Goal: Task Accomplishment & Management: Manage account settings

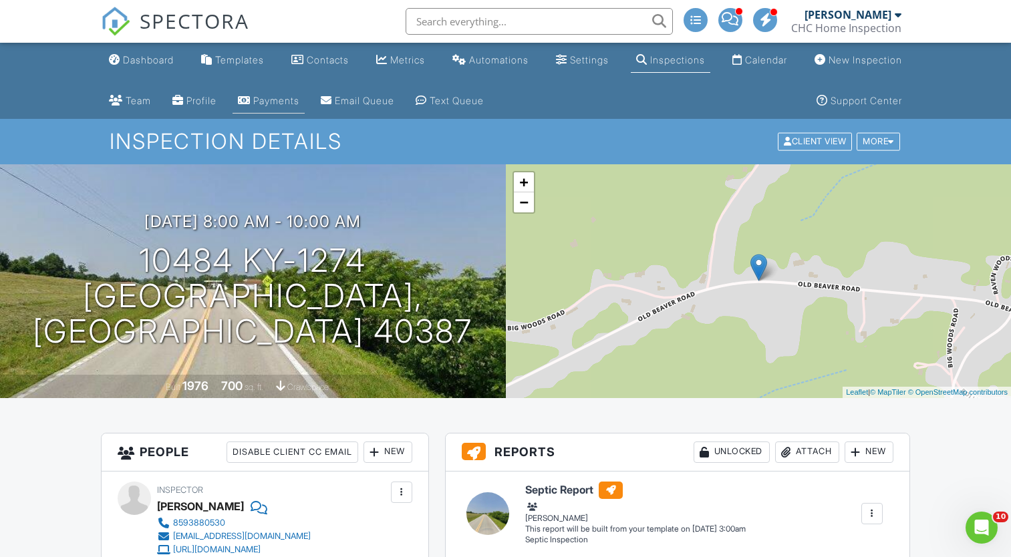
click at [265, 98] on div "Payments" at bounding box center [276, 100] width 46 height 11
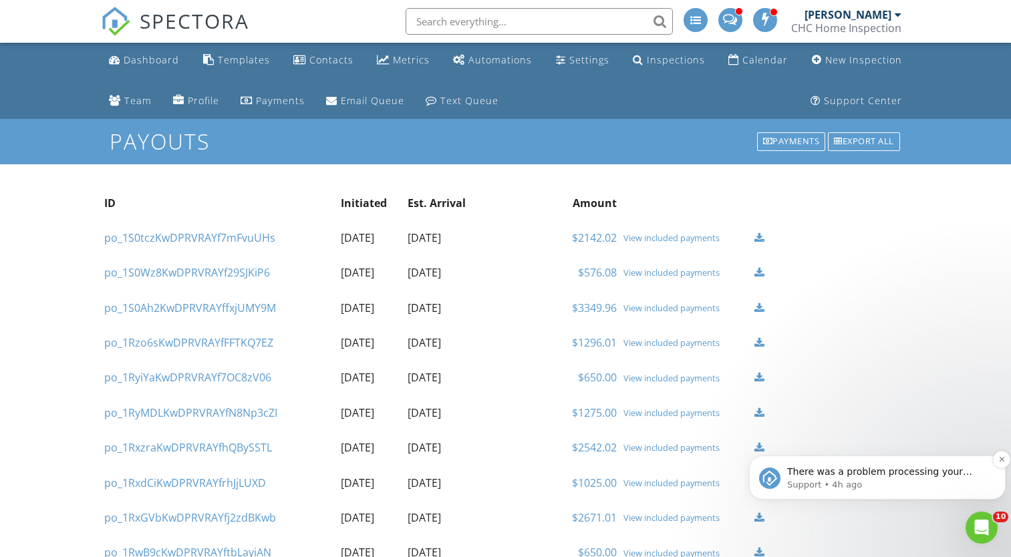
click at [939, 483] on p "Support • 4h ago" at bounding box center [888, 485] width 202 height 12
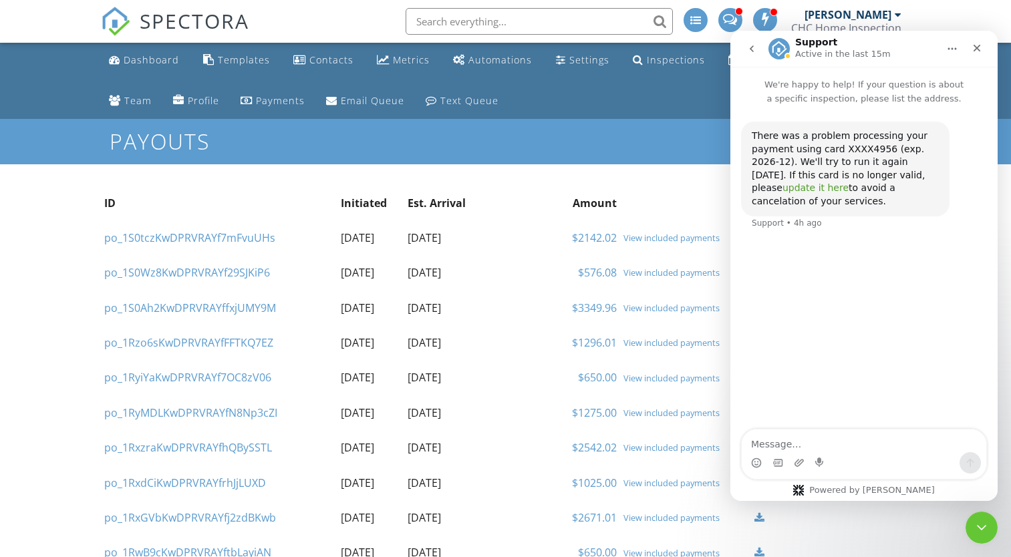
click at [848, 182] on link "update it here" at bounding box center [815, 187] width 66 height 11
click at [836, 440] on textarea "Message…" at bounding box center [864, 441] width 245 height 23
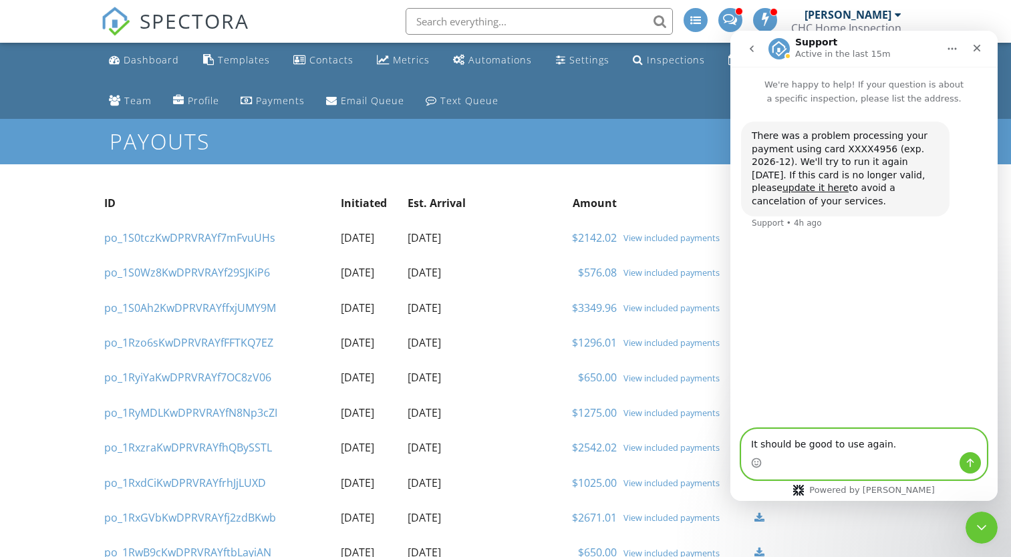
type textarea "It should be good to use again."
click at [963, 467] on button "Send a message…" at bounding box center [969, 462] width 21 height 21
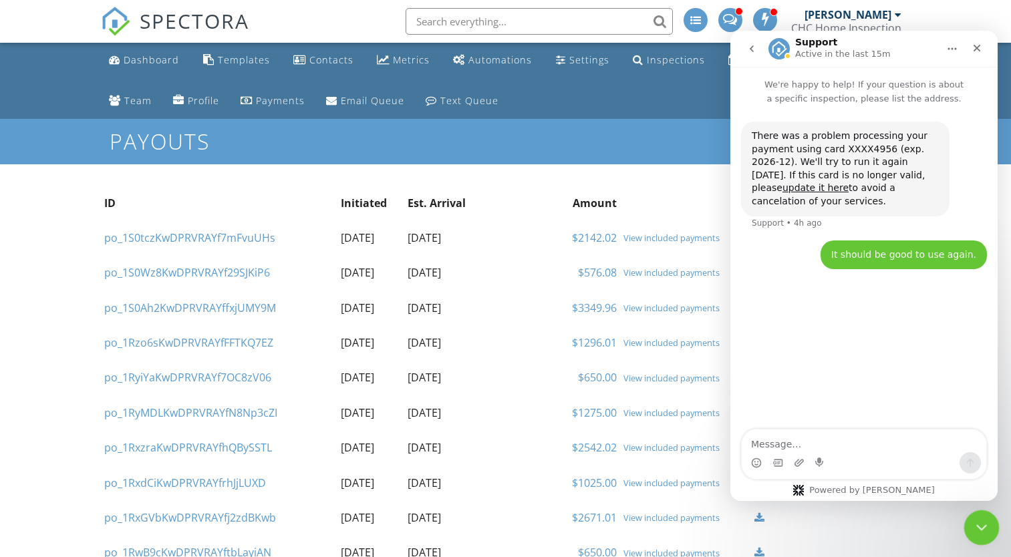
click at [973, 520] on icon "Close Intercom Messenger" at bounding box center [979, 526] width 16 height 16
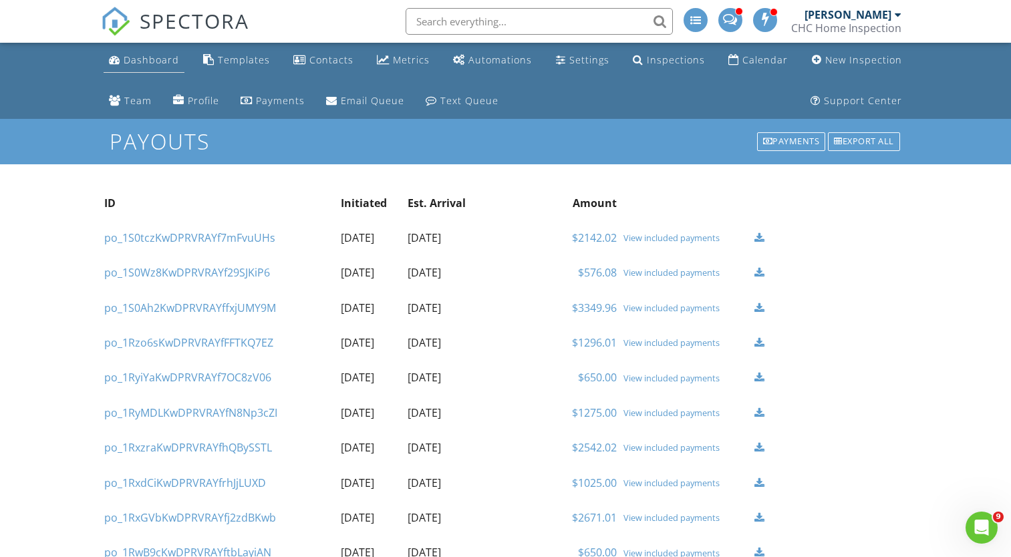
click at [148, 59] on div "Dashboard" at bounding box center [151, 59] width 55 height 13
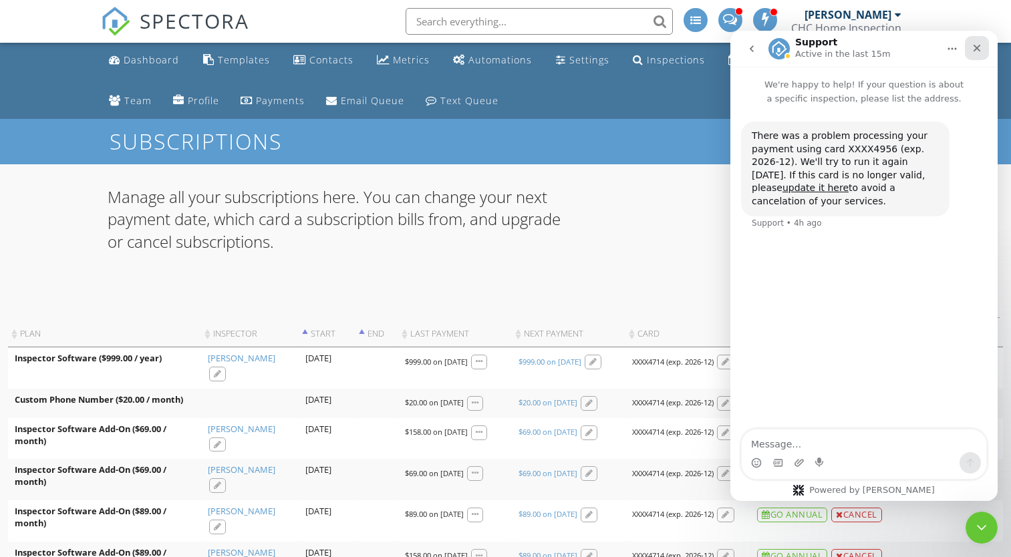
click at [981, 52] on icon "Close" at bounding box center [976, 48] width 11 height 11
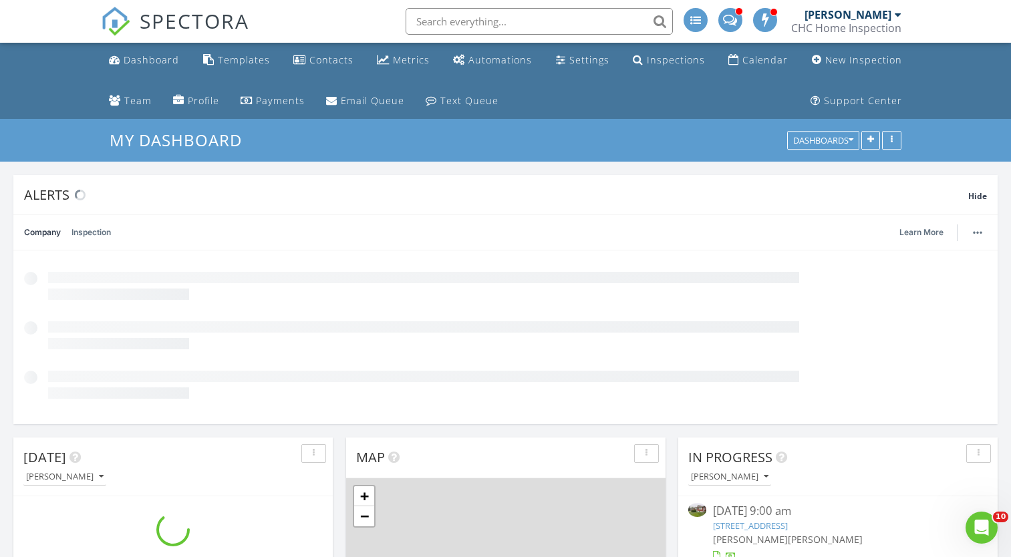
scroll to position [287, 319]
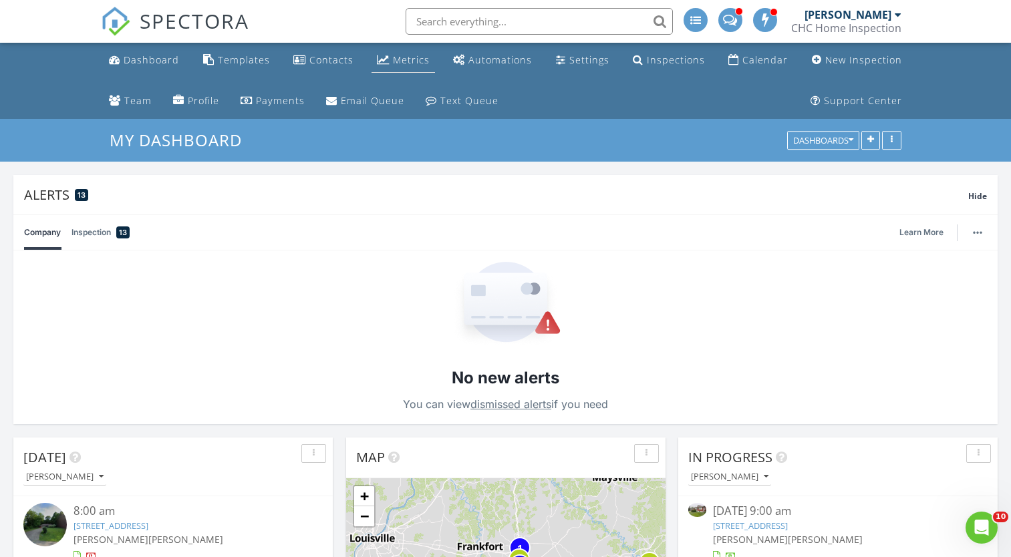
click at [391, 61] on link "Metrics" at bounding box center [402, 60] width 63 height 25
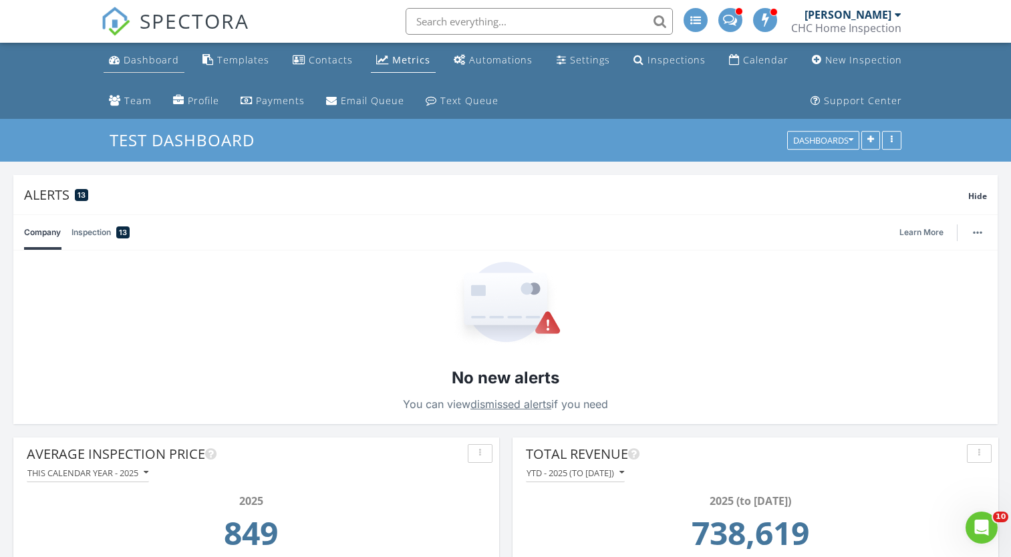
click at [128, 57] on div "Dashboard" at bounding box center [151, 59] width 55 height 13
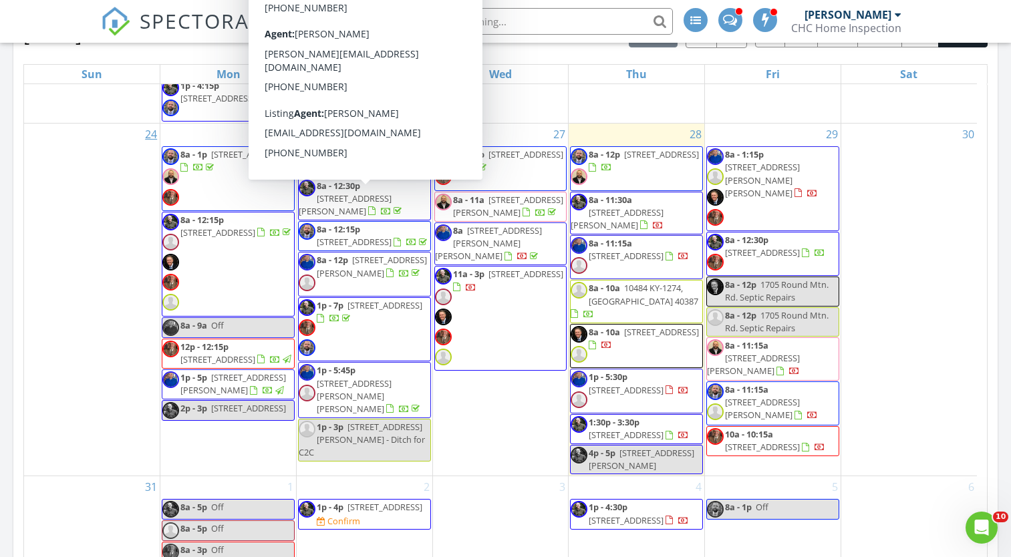
scroll to position [1613, 0]
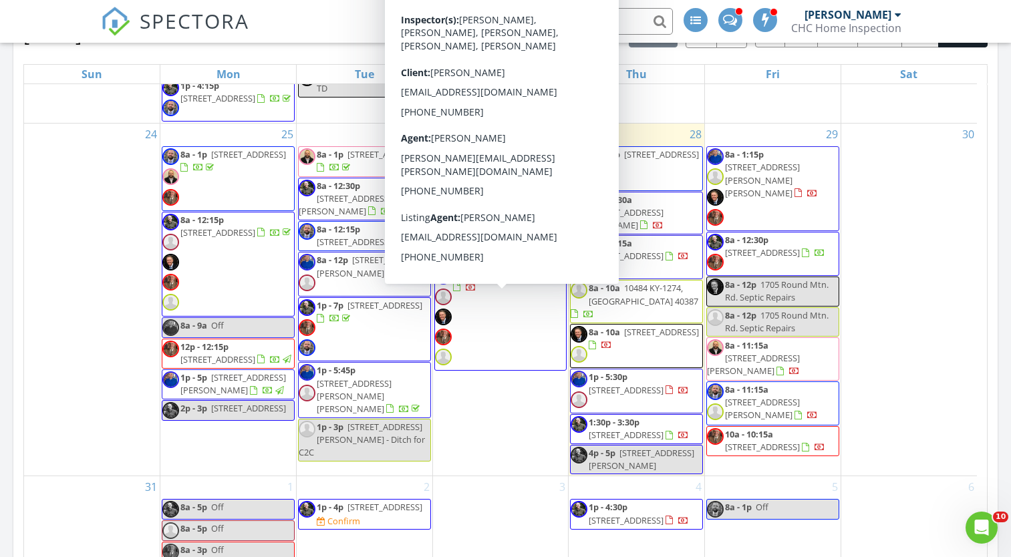
click at [86, 297] on div "24" at bounding box center [92, 300] width 136 height 352
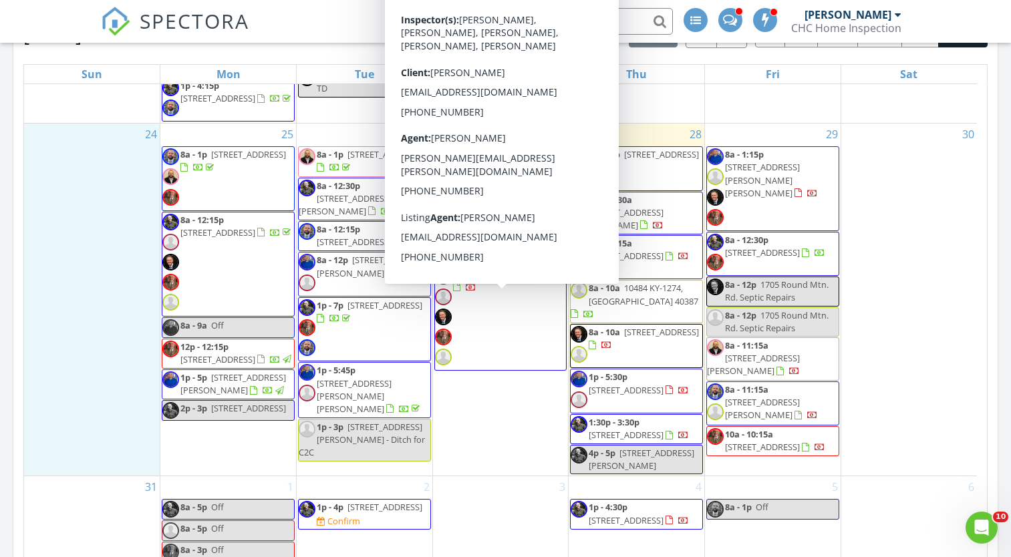
click at [500, 321] on span "11a - 3p 176 Crossing View Dr, Berea 40403" at bounding box center [501, 318] width 132 height 101
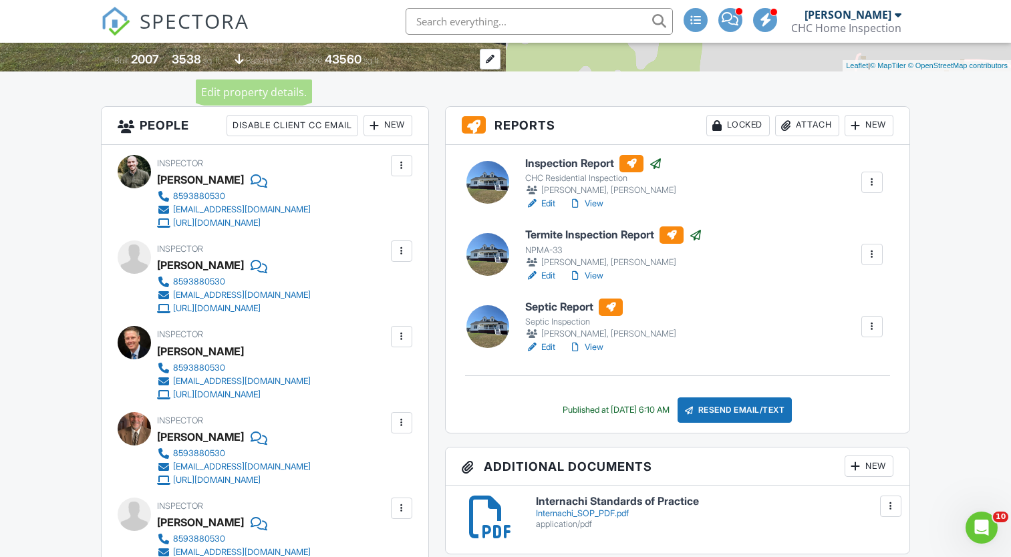
scroll to position [334, 0]
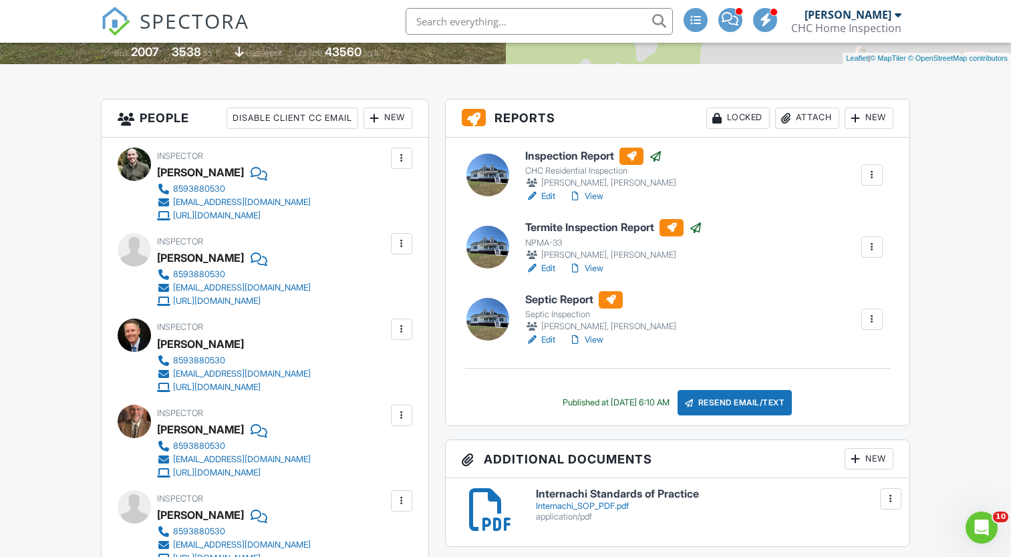
click at [553, 339] on link "Edit" at bounding box center [540, 339] width 30 height 13
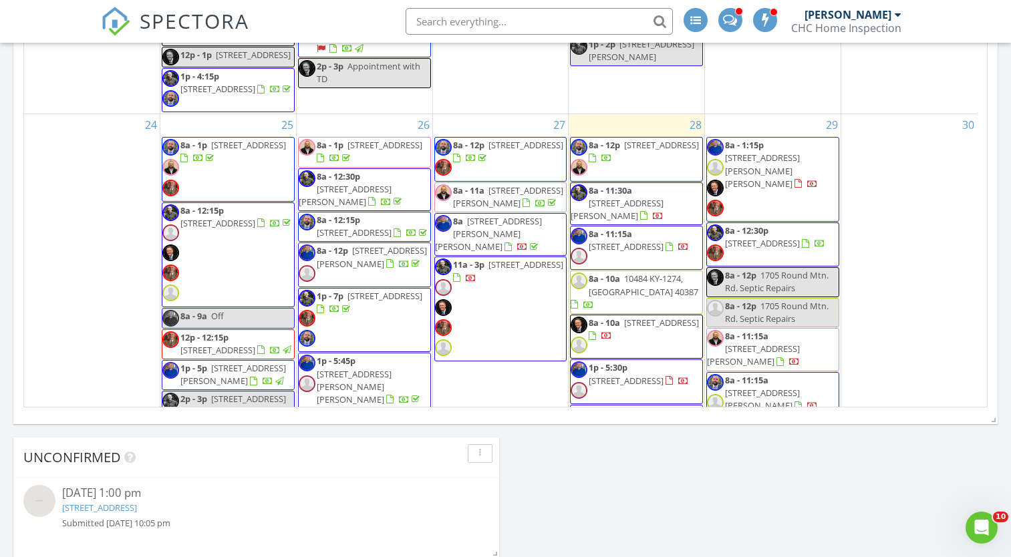
scroll to position [1537, 0]
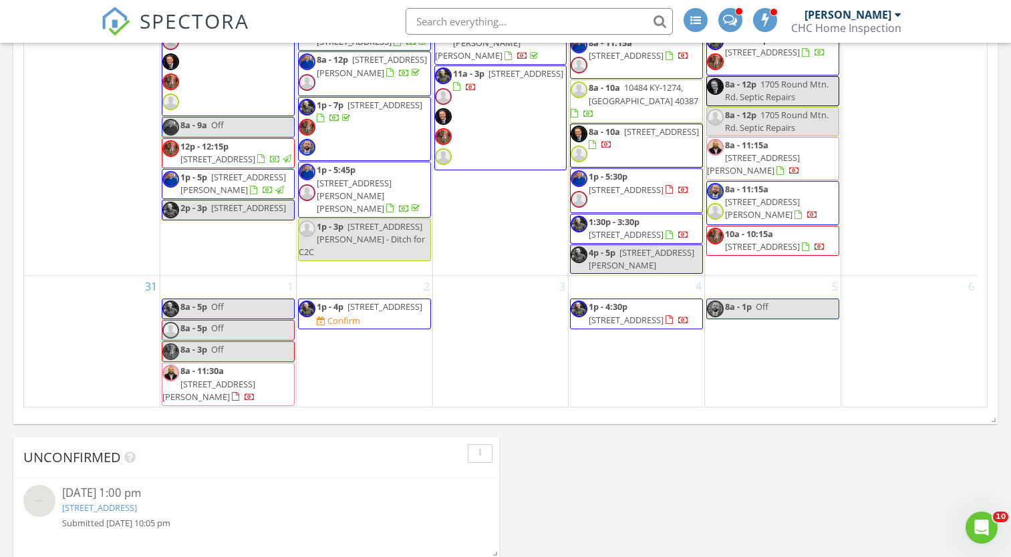
click at [496, 168] on span "11a - 3p [STREET_ADDRESS]" at bounding box center [501, 117] width 132 height 101
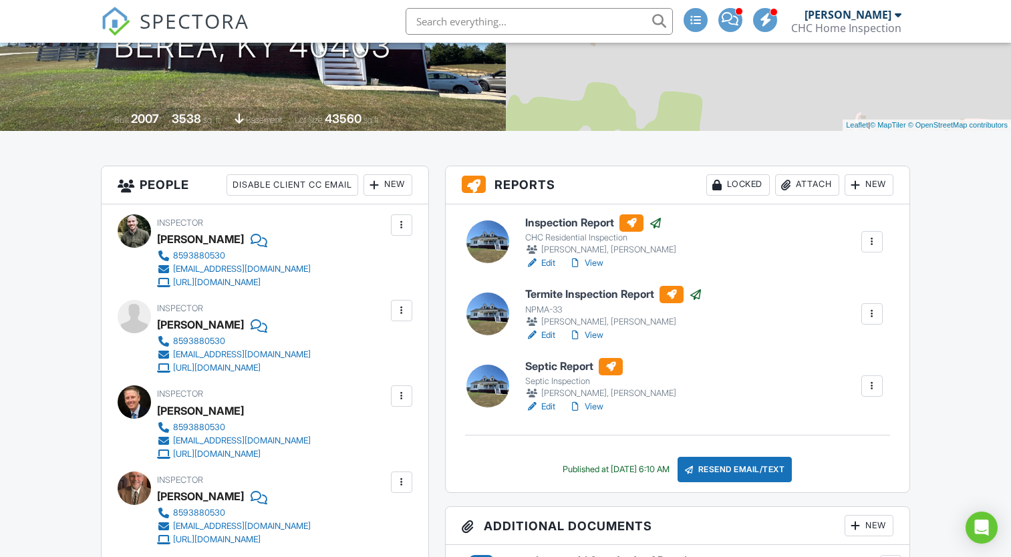
click at [868, 384] on div at bounding box center [871, 385] width 13 height 13
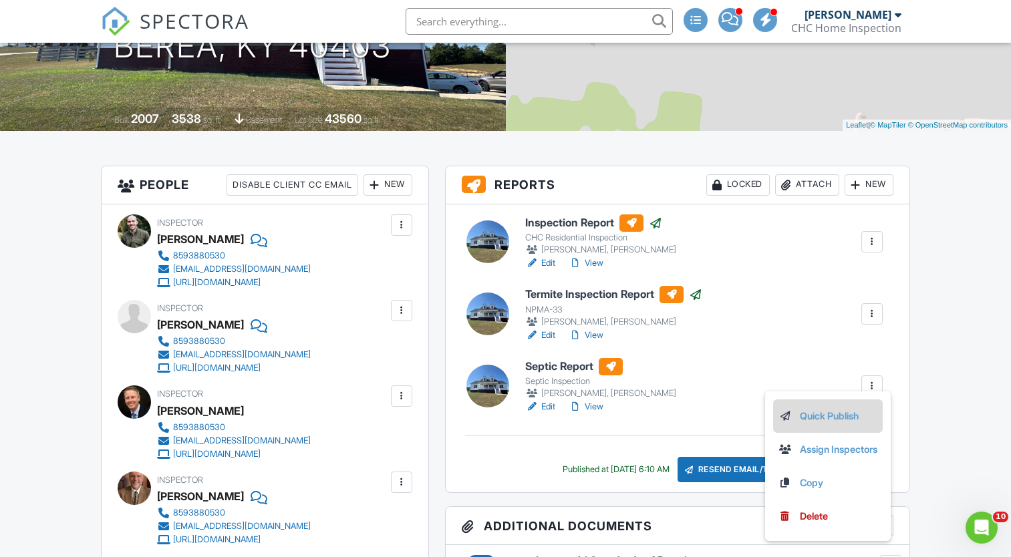
click at [822, 412] on link "Quick Publish" at bounding box center [827, 416] width 99 height 15
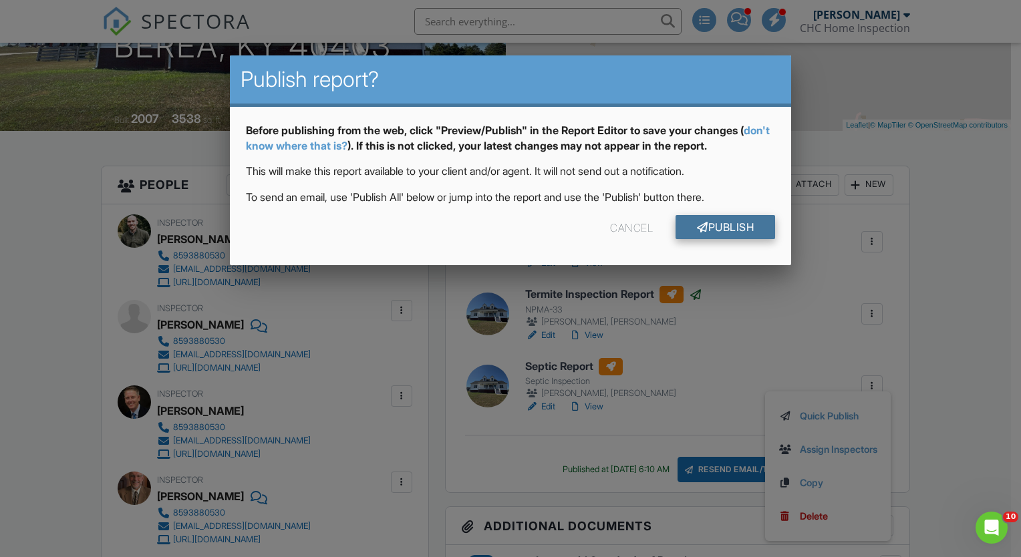
click at [720, 232] on link "Publish" at bounding box center [725, 227] width 100 height 24
